Goal: Transaction & Acquisition: Purchase product/service

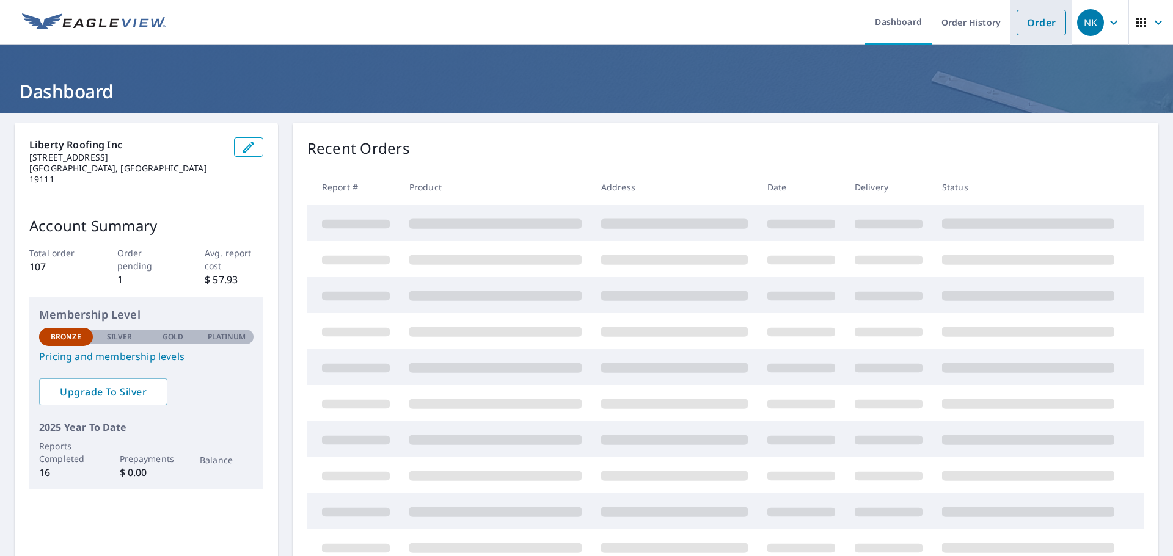
click at [1030, 25] on link "Order" at bounding box center [1040, 23] width 49 height 26
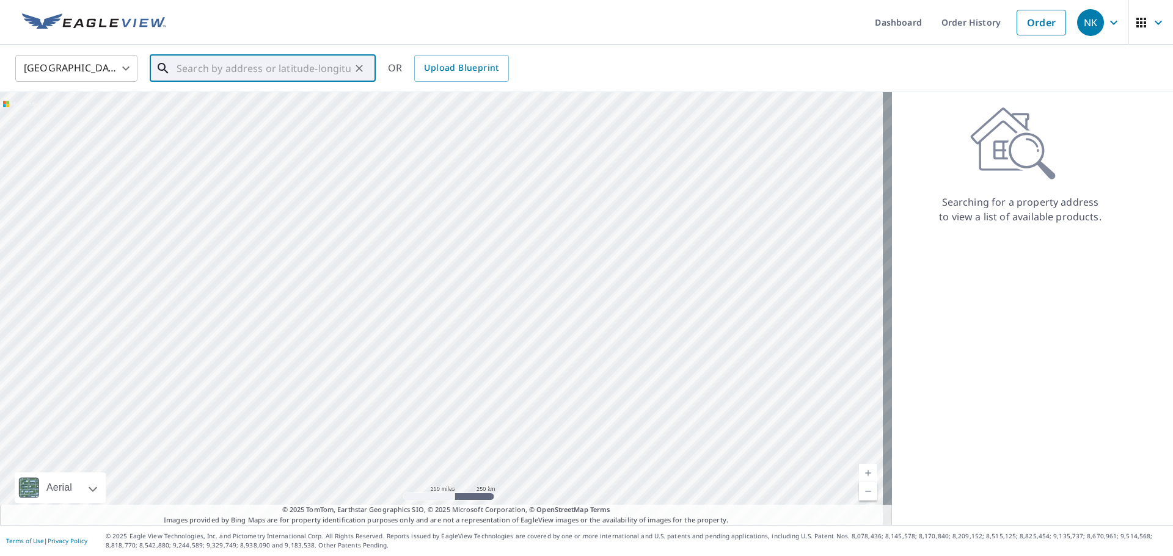
click at [299, 64] on input "text" at bounding box center [263, 68] width 174 height 34
click at [327, 72] on input "[STREET_ADDRESS]" at bounding box center [263, 68] width 174 height 34
click at [249, 66] on input "[STREET_ADDRESS]" at bounding box center [263, 68] width 174 height 34
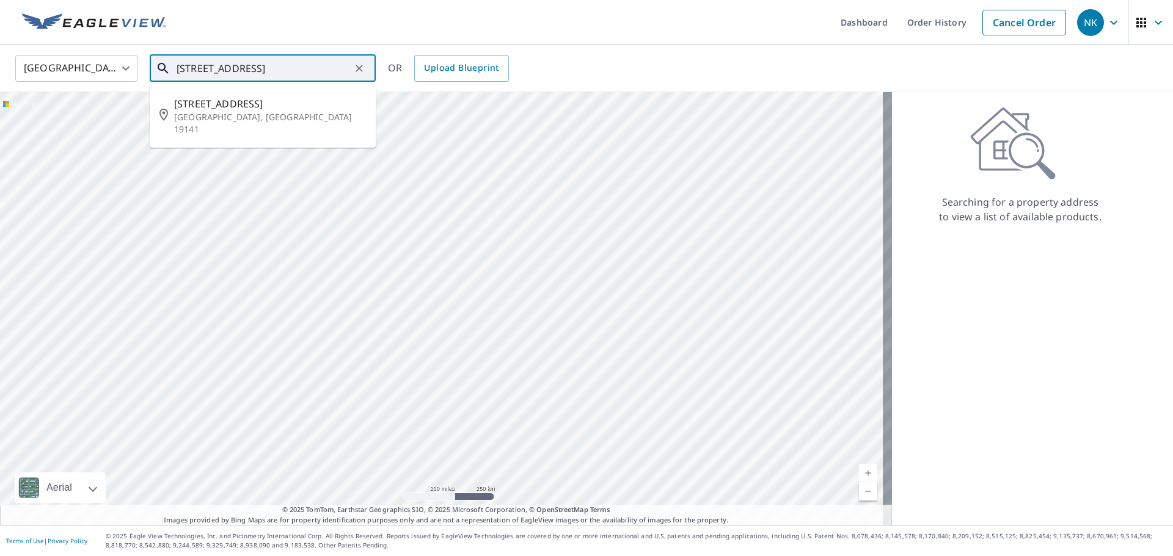
type input "[STREET_ADDRESS]"
drag, startPoint x: 609, startPoint y: 67, endPoint x: 598, endPoint y: 70, distance: 11.3
click at [609, 67] on div "[GEOGRAPHIC_DATA] [GEOGRAPHIC_DATA] ​ [STREET_ADDRESS] ​ [STREET_ADDRESS] OR Up…" at bounding box center [582, 68] width 1152 height 29
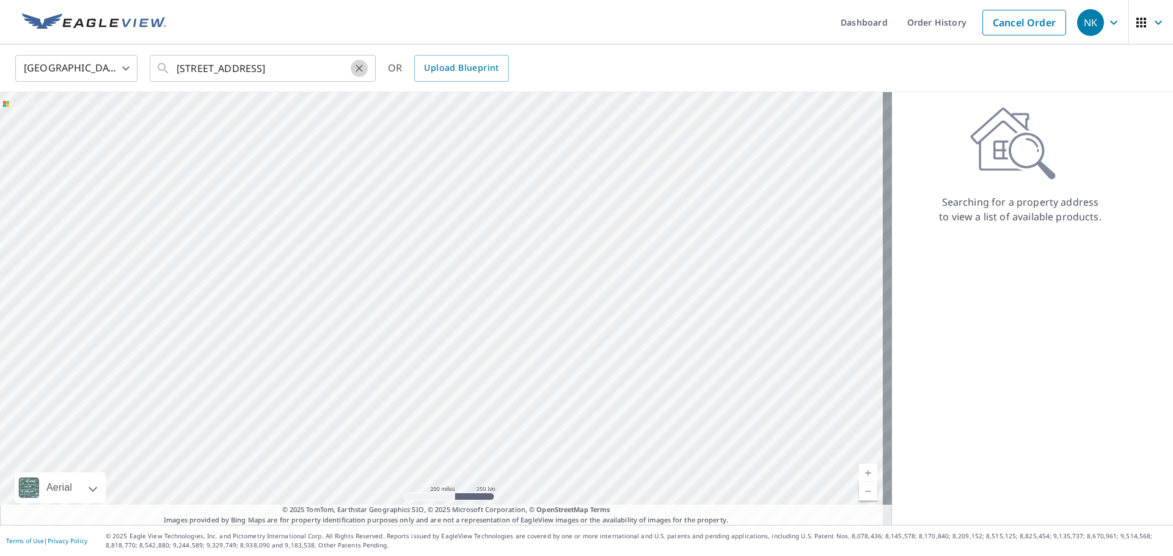
click at [354, 69] on icon "Clear" at bounding box center [359, 68] width 12 height 12
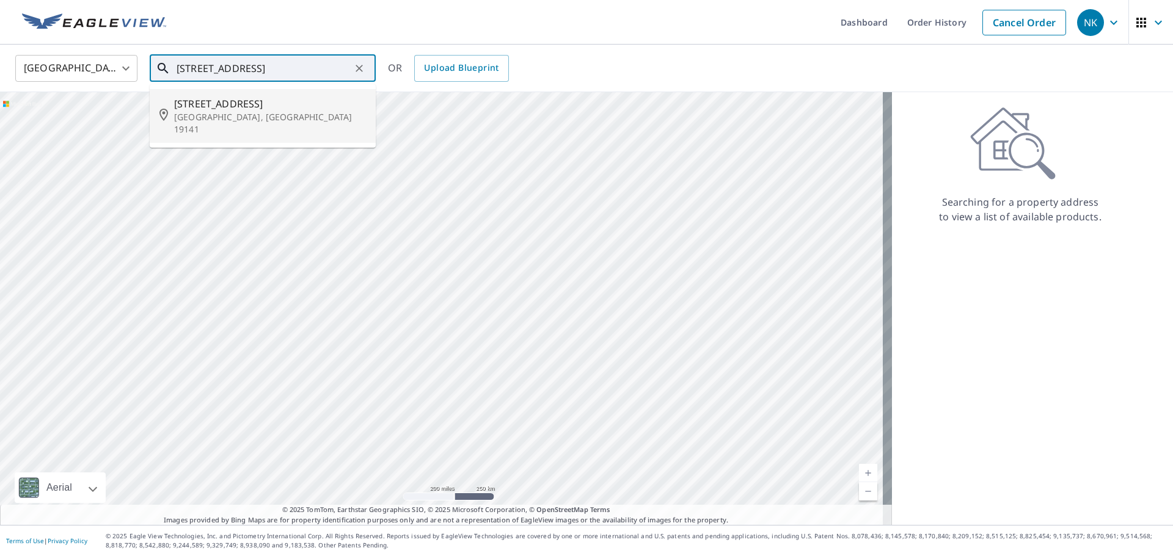
type input "[STREET_ADDRESS]"
click at [360, 62] on icon "Clear" at bounding box center [359, 68] width 12 height 12
click at [275, 72] on input "text" at bounding box center [263, 68] width 174 height 34
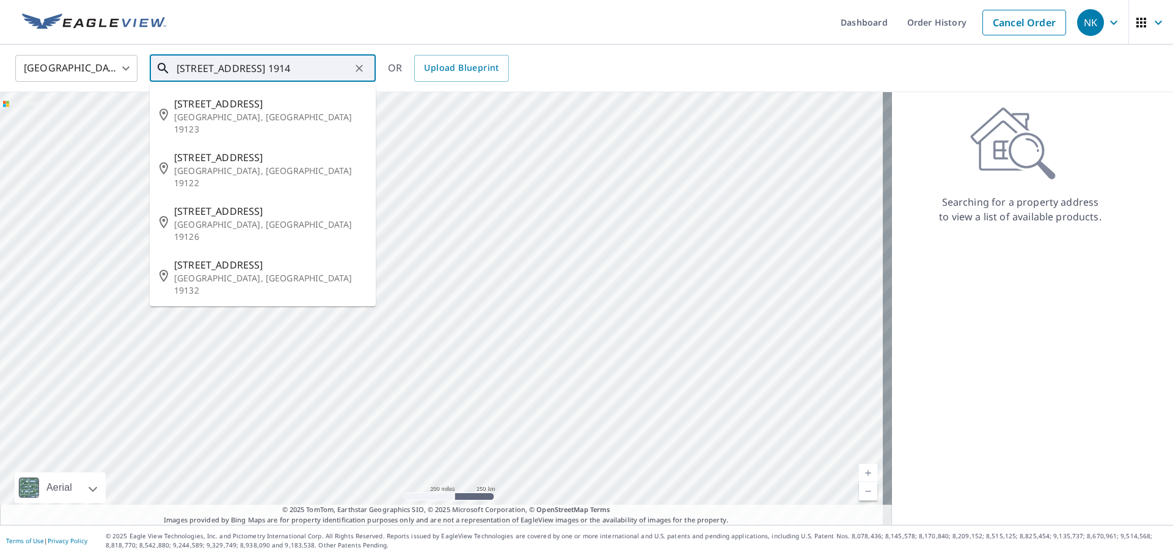
type input "[STREET_ADDRESS]"
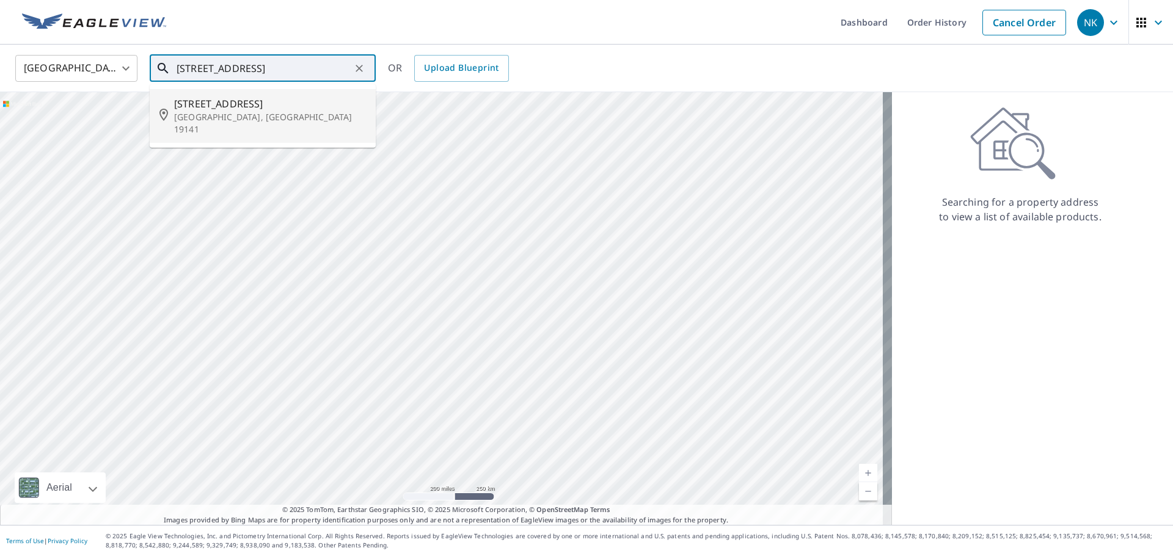
click at [175, 64] on div "[STREET_ADDRESS] ​" at bounding box center [263, 68] width 226 height 27
click at [176, 65] on input "[STREET_ADDRESS]" at bounding box center [263, 68] width 174 height 34
click at [361, 66] on icon "Clear" at bounding box center [358, 68] width 7 height 7
click at [298, 62] on input "text" at bounding box center [263, 68] width 174 height 34
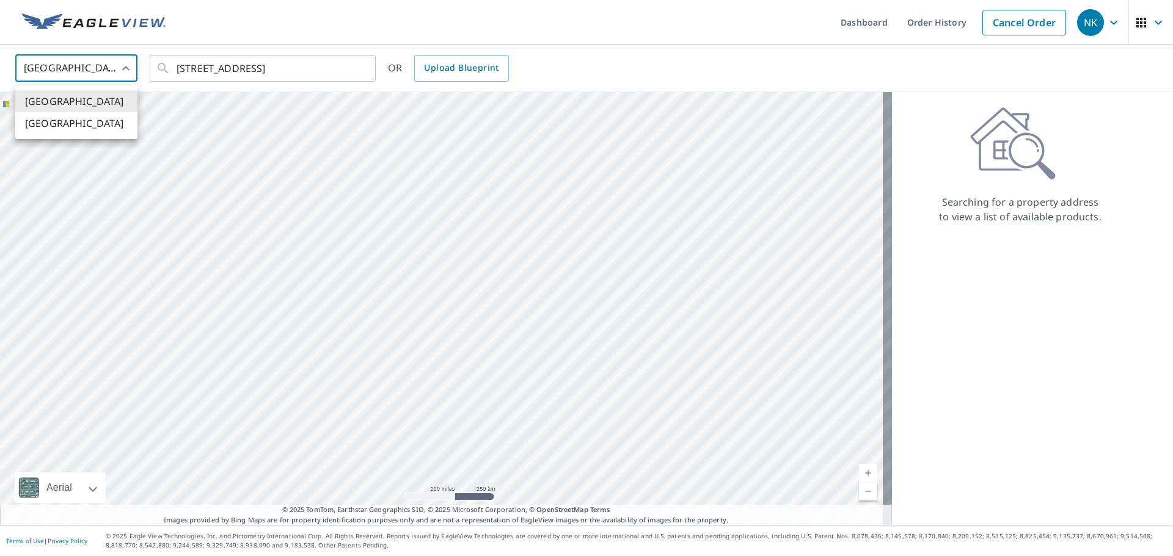
click at [111, 65] on body "NK NK Dashboard Order History Cancel Order NK [GEOGRAPHIC_DATA] US ​ [STREET_AD…" at bounding box center [586, 278] width 1173 height 556
click at [81, 104] on li "[GEOGRAPHIC_DATA]" at bounding box center [76, 101] width 122 height 22
click at [208, 70] on input "[STREET_ADDRESS]" at bounding box center [263, 68] width 174 height 34
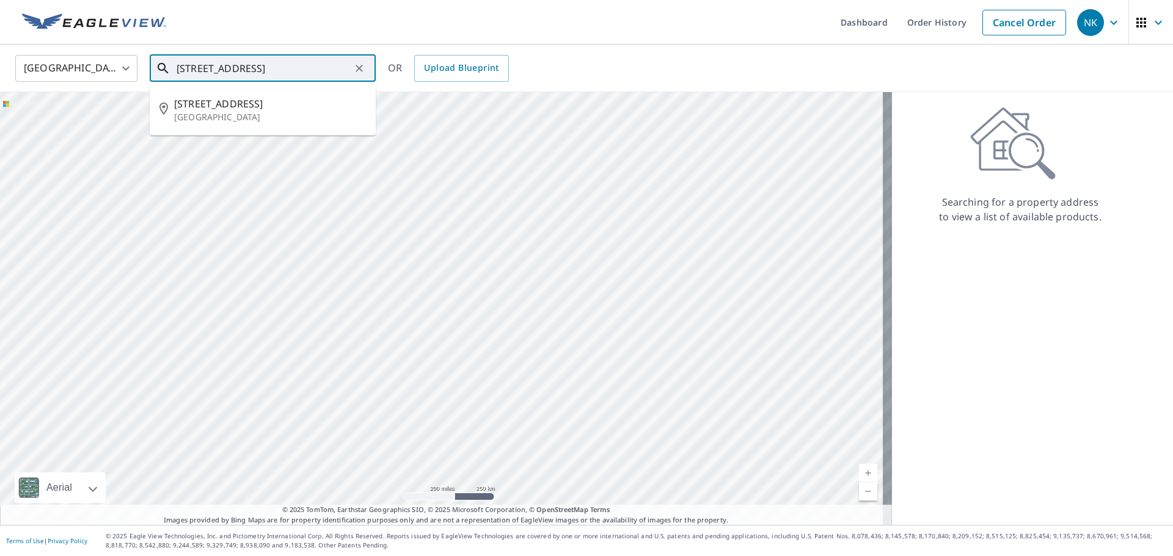
type input "[STREET_ADDRESS]"
click at [272, 67] on input "[STREET_ADDRESS]" at bounding box center [263, 68] width 174 height 34
click at [363, 70] on icon "Clear" at bounding box center [359, 68] width 12 height 12
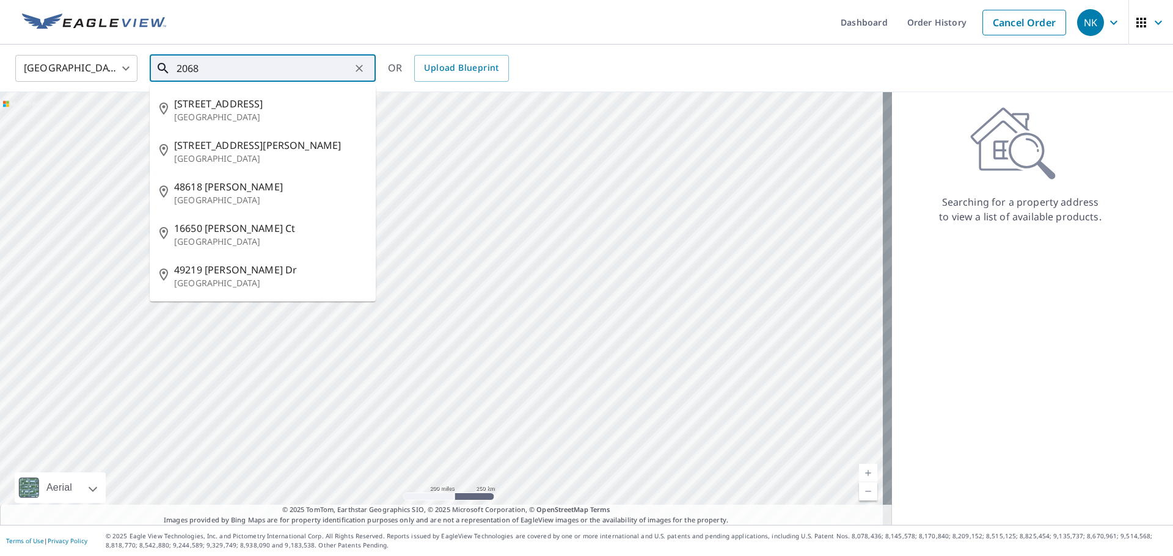
drag, startPoint x: 315, startPoint y: 62, endPoint x: 144, endPoint y: 61, distance: 170.4
click at [144, 61] on div "[GEOGRAPHIC_DATA] [GEOGRAPHIC_DATA] ​ 2068 ​ [STREET_ADDRESS][GEOGRAPHIC_DATA][…" at bounding box center [582, 68] width 1152 height 29
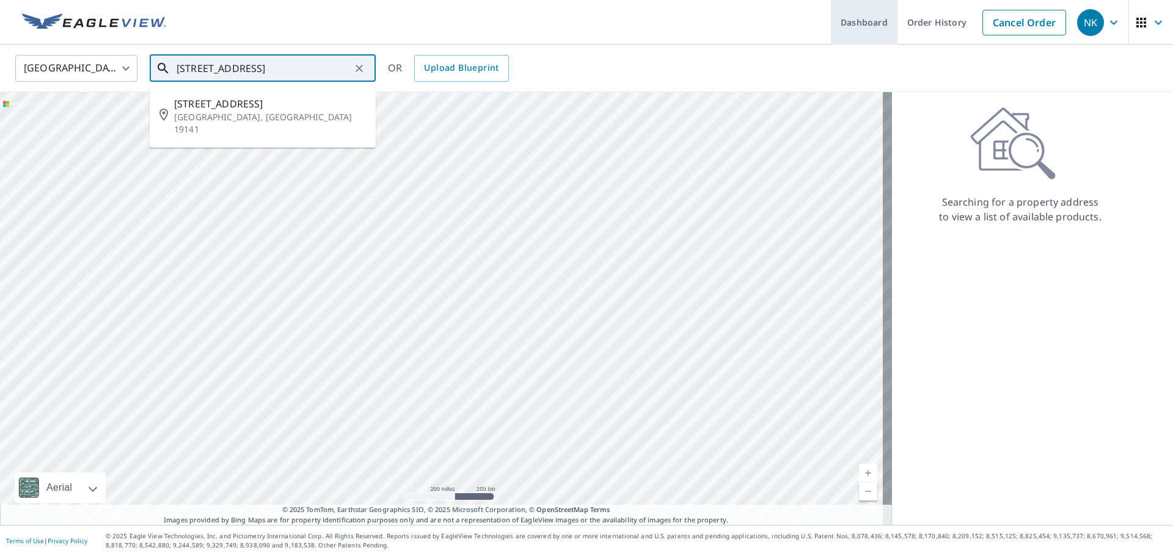
type input "[STREET_ADDRESS]"
